Goal: Task Accomplishment & Management: Manage account settings

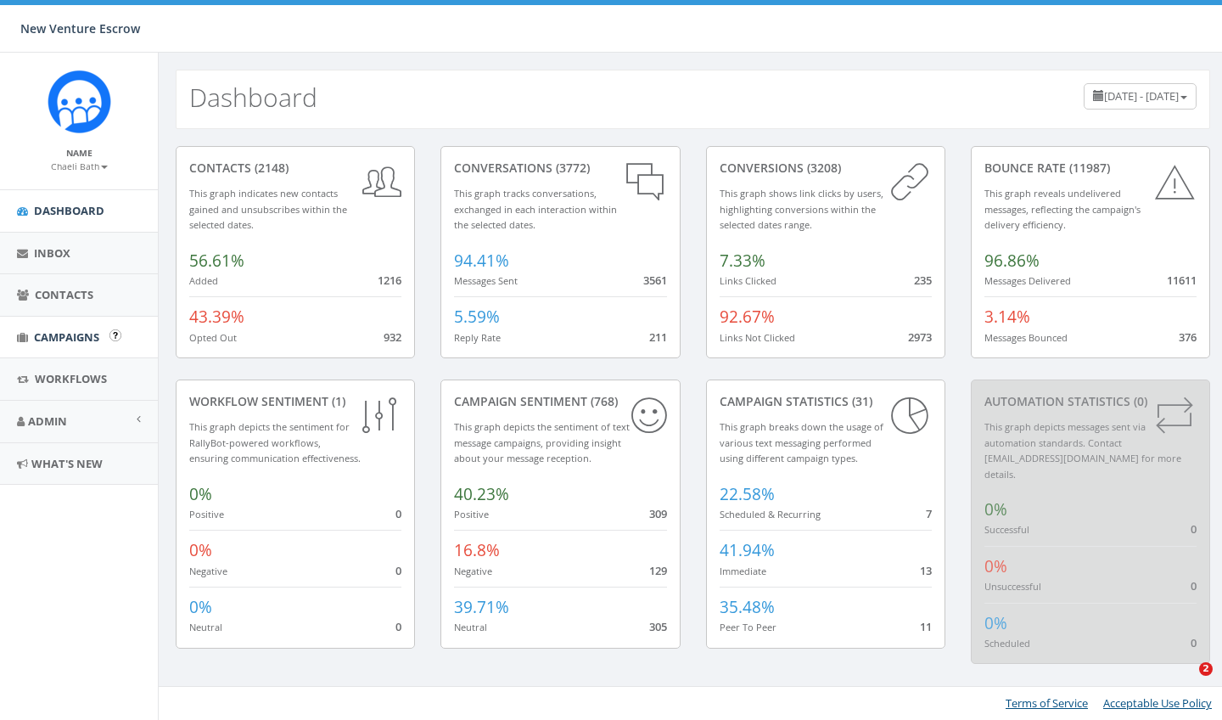
click at [80, 330] on span "Campaigns" at bounding box center [66, 336] width 65 height 15
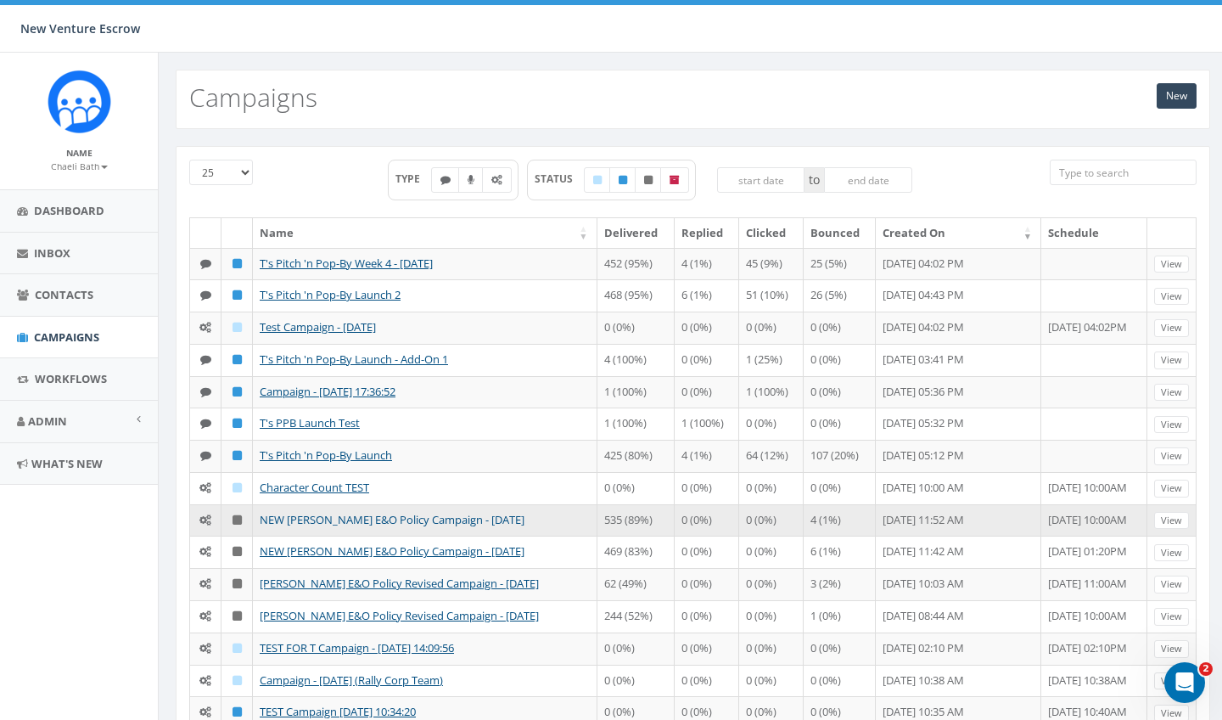
click at [294, 513] on link "NEW Nathan Wood E&O Policy Campaign - 07/28/2025" at bounding box center [392, 519] width 265 height 15
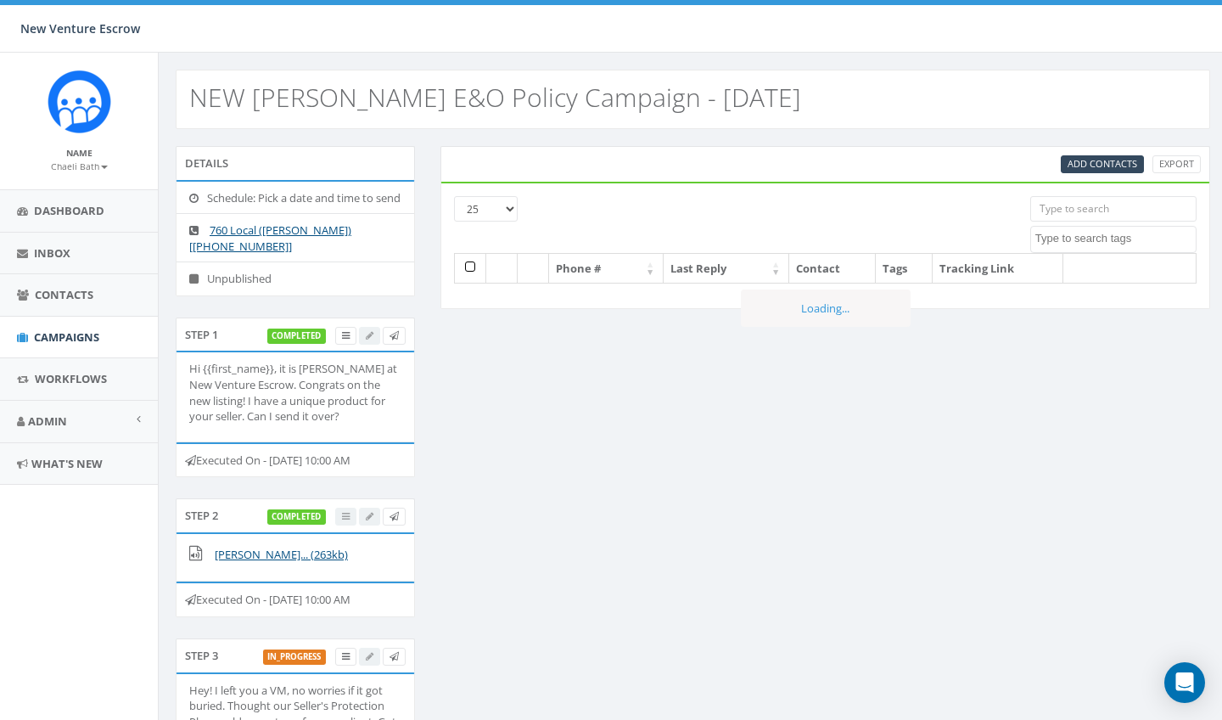
select select
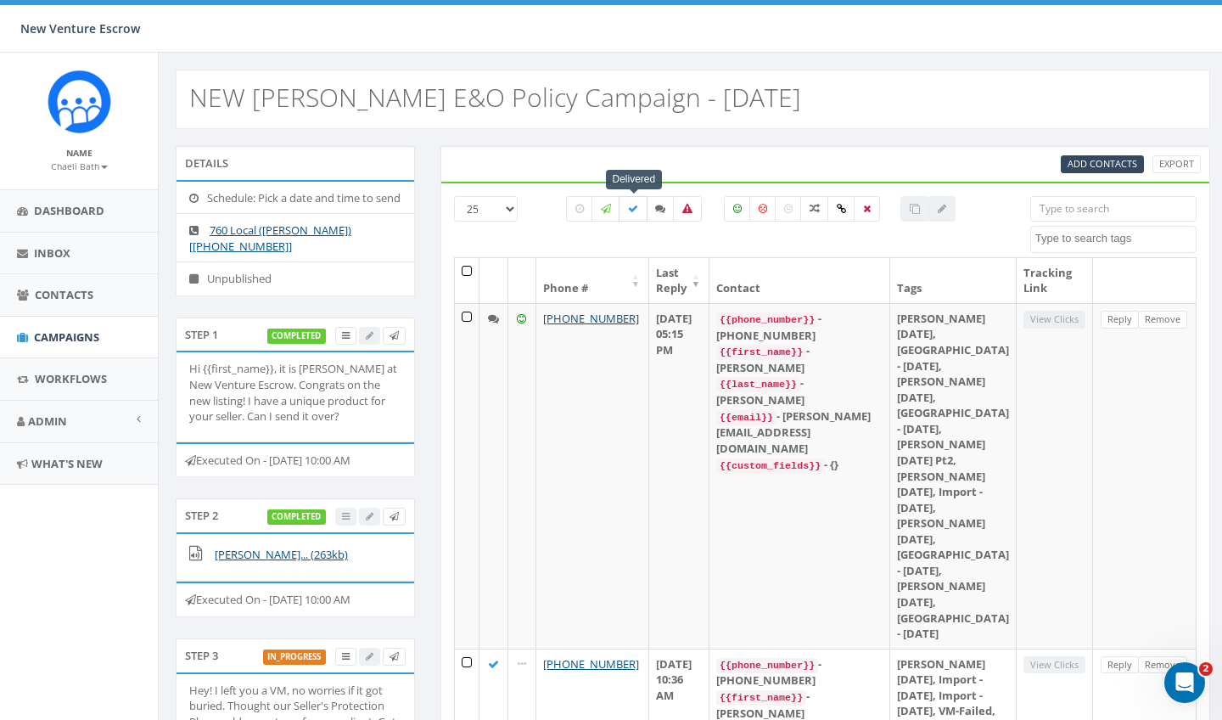
click at [629, 210] on icon at bounding box center [633, 209] width 10 height 10
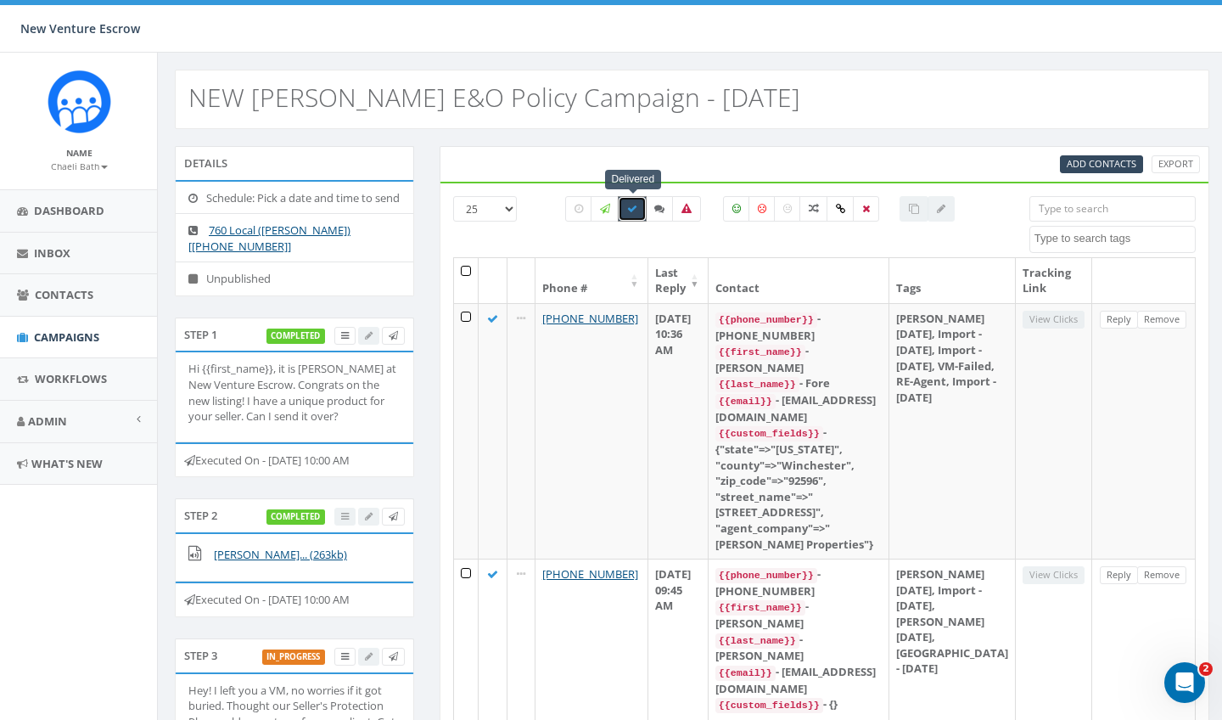
scroll to position [0, 1]
click at [631, 209] on icon at bounding box center [632, 209] width 10 height 10
checkbox input "false"
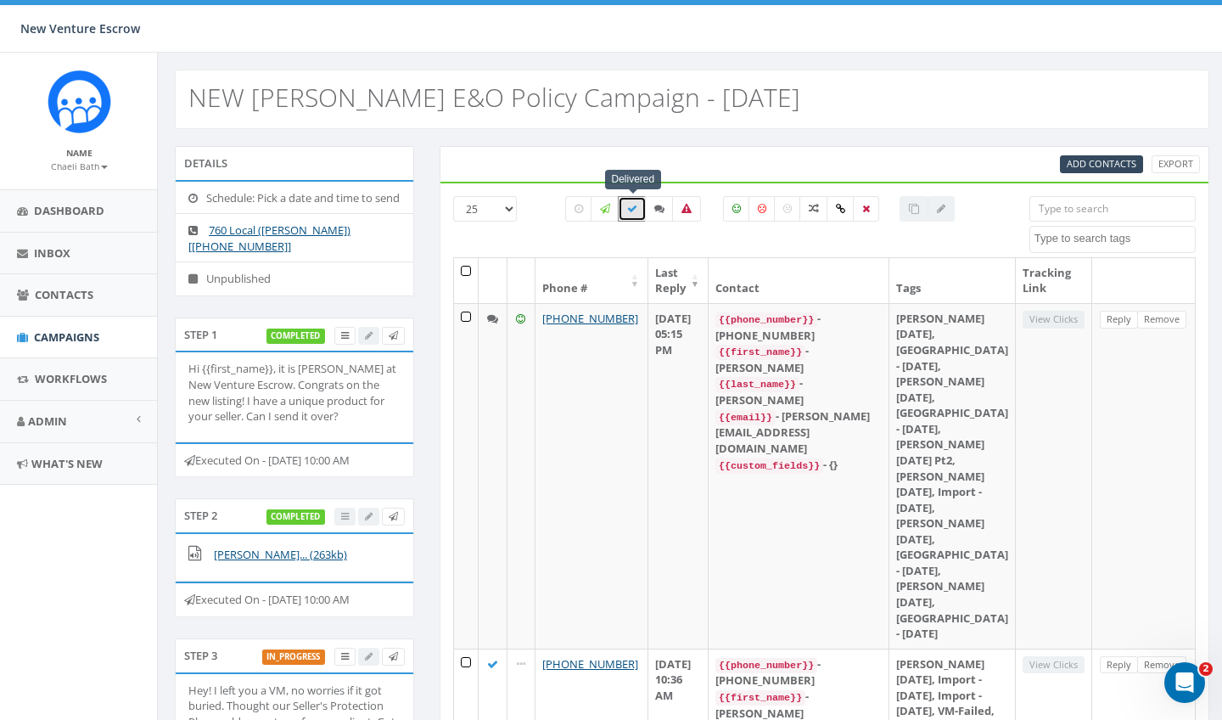
click at [617, 244] on div "All 0 contact(s) on current page All 313 contact(s) filtered" at bounding box center [760, 239] width 414 height 19
click at [654, 210] on icon at bounding box center [659, 209] width 10 height 10
checkbox input "false"
click at [626, 227] on div "All 0 contact(s) on current page All 49 contact(s) filtered" at bounding box center [760, 234] width 414 height 27
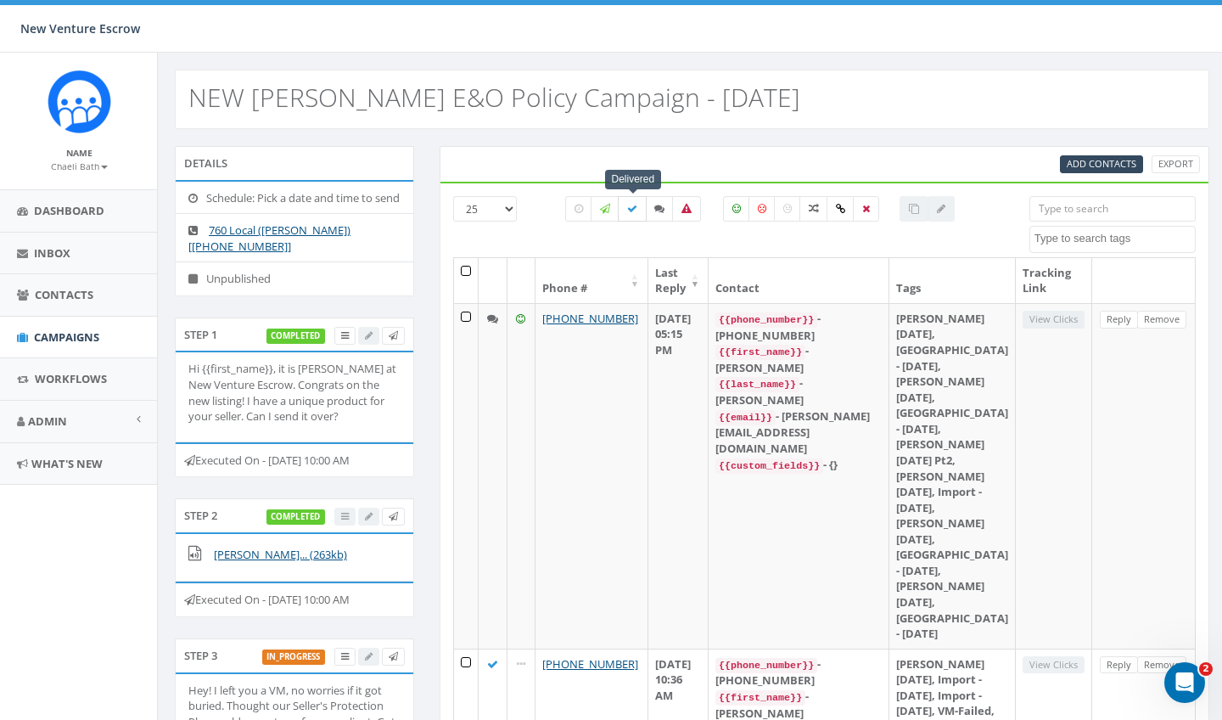
click at [631, 212] on icon at bounding box center [632, 209] width 10 height 10
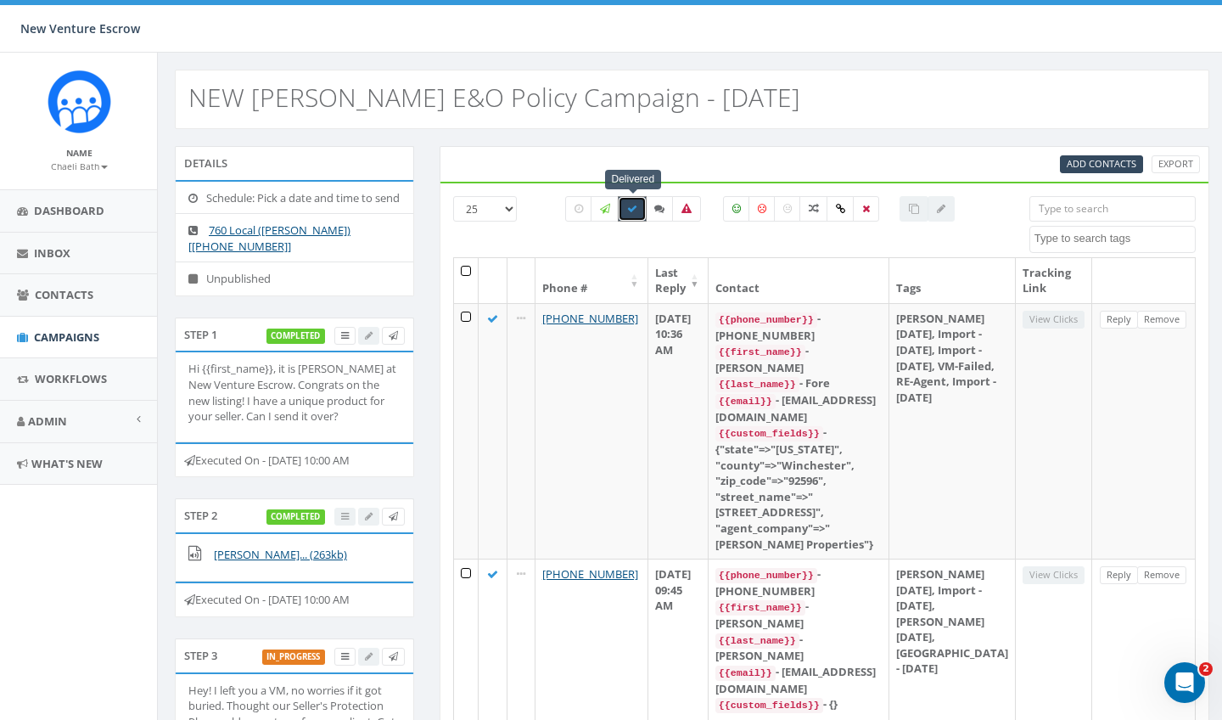
click at [469, 269] on th at bounding box center [466, 280] width 25 height 45
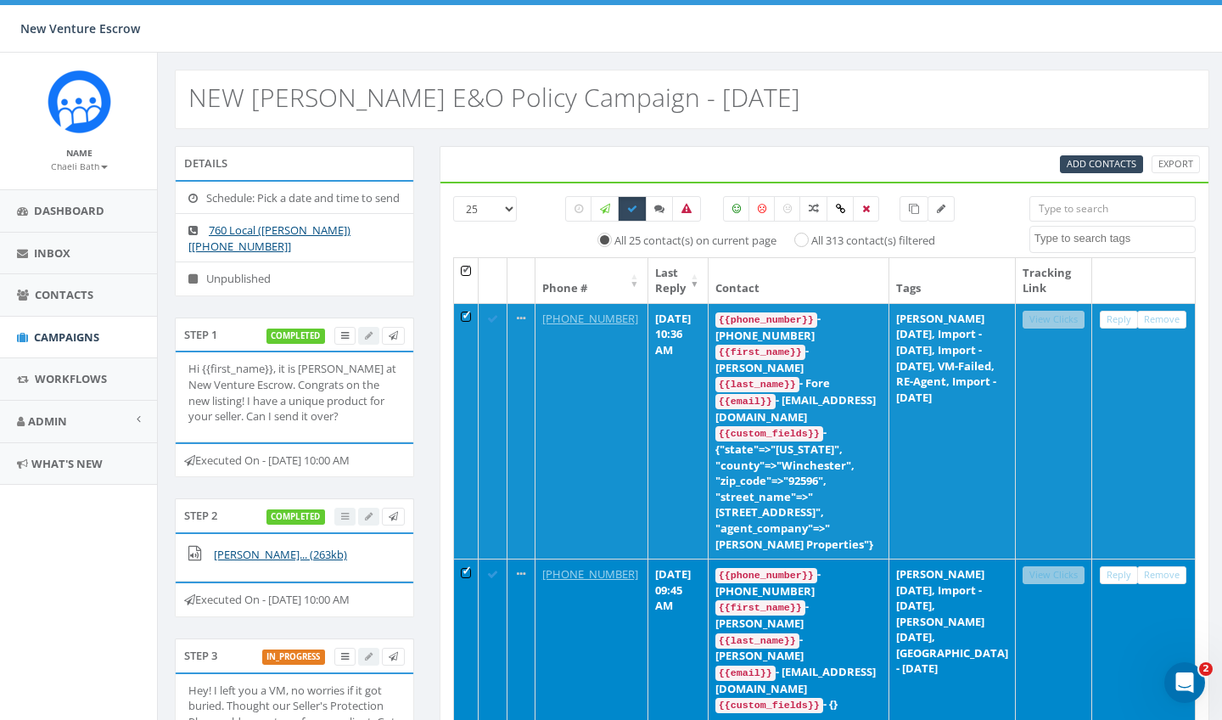
click at [470, 274] on th at bounding box center [466, 280] width 25 height 45
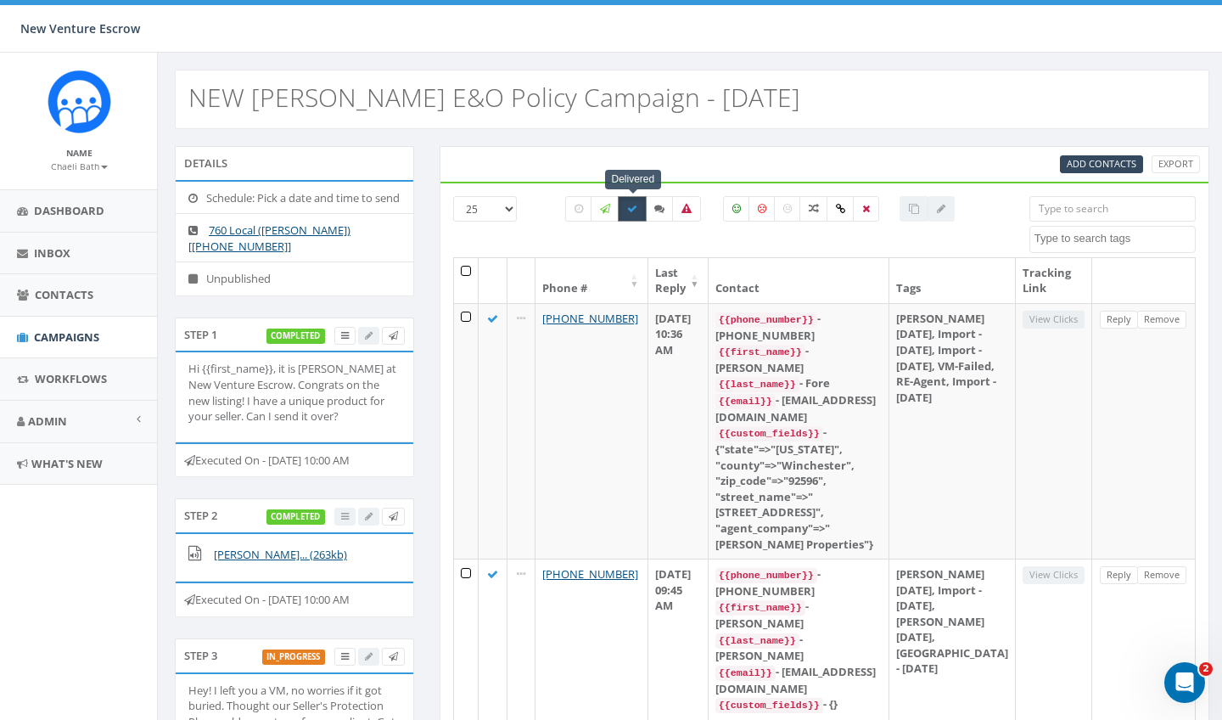
click at [637, 217] on label at bounding box center [632, 208] width 29 height 25
checkbox input "false"
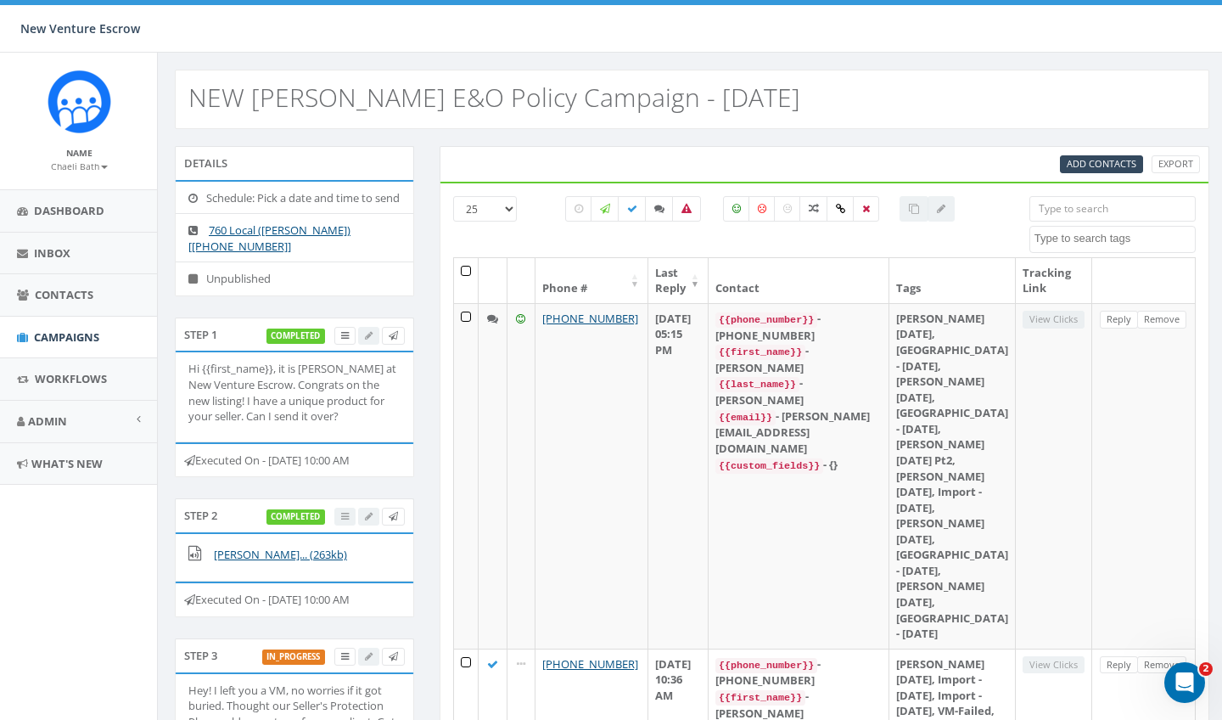
click at [625, 239] on div "All 0 contact(s) on current page All 313 contact(s) filtered" at bounding box center [760, 239] width 414 height 19
click at [86, 160] on small "Chaeli Bath" at bounding box center [79, 166] width 57 height 12
click at [71, 211] on link "Sign Out" at bounding box center [85, 213] width 134 height 21
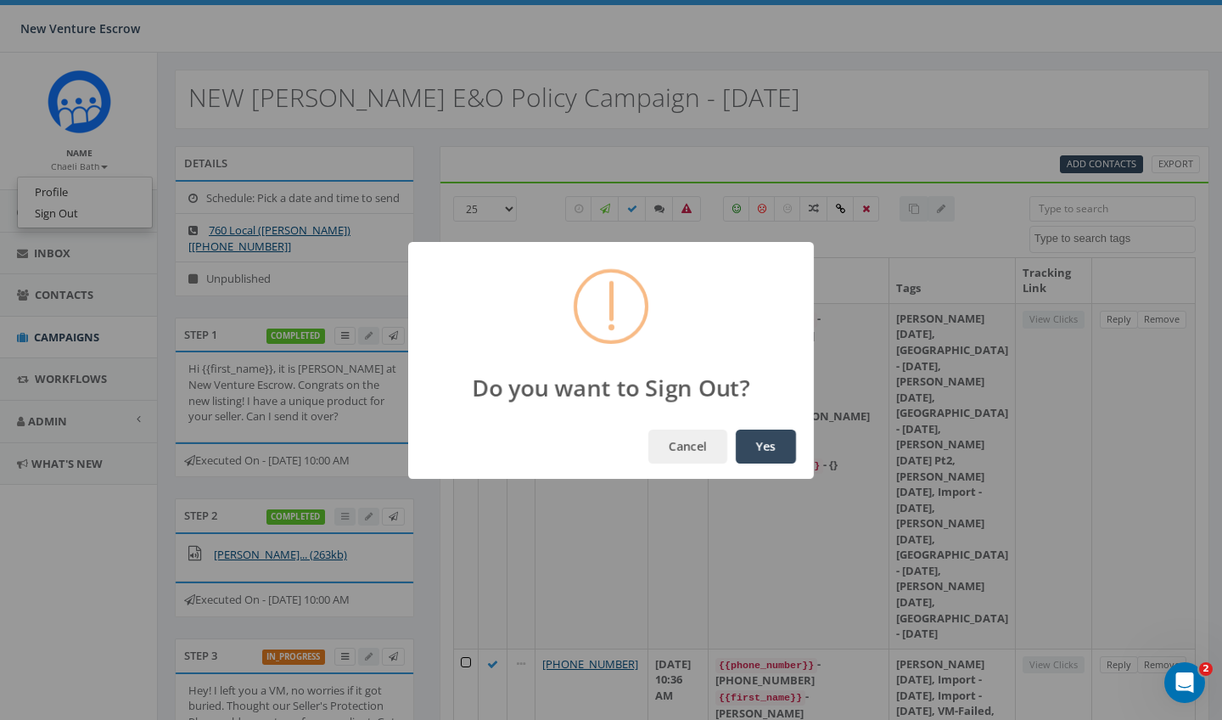
click at [770, 456] on button "Yes" at bounding box center [766, 446] width 60 height 34
